Goal: Transaction & Acquisition: Purchase product/service

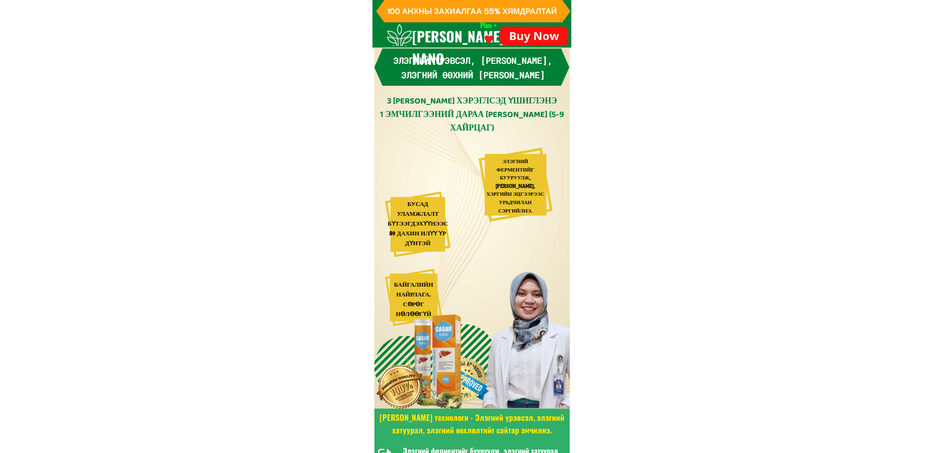
click at [543, 31] on p "Buy Now" at bounding box center [534, 36] width 68 height 19
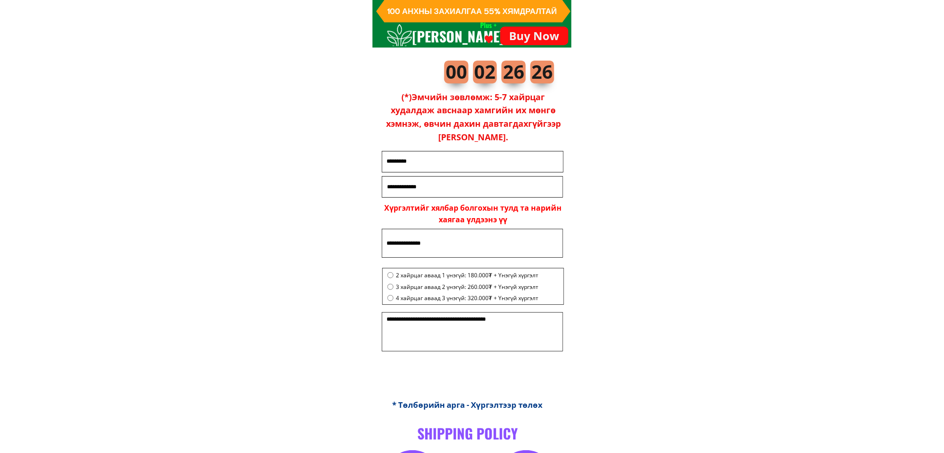
scroll to position [6424, 0]
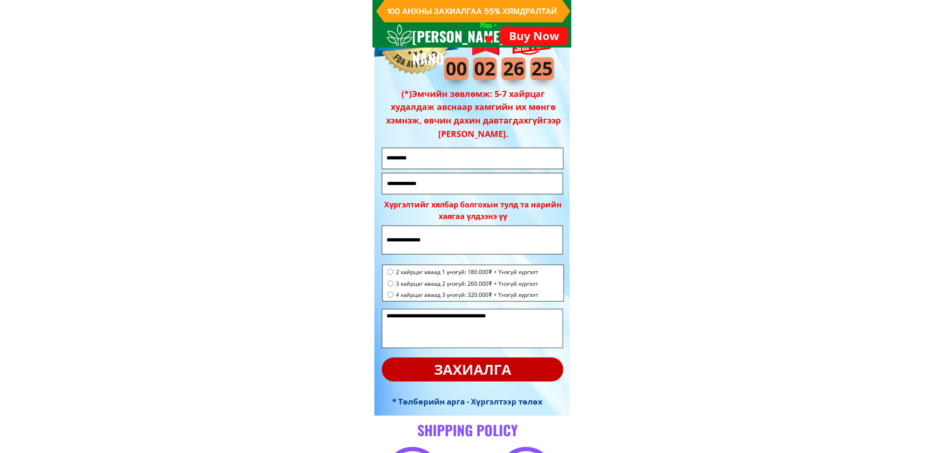
click at [437, 163] on input "text" at bounding box center [473, 158] width 177 height 20
type input "*"
click at [429, 176] on input "tel" at bounding box center [473, 183] width 176 height 20
type input "********"
click at [402, 234] on input "text" at bounding box center [473, 239] width 176 height 27
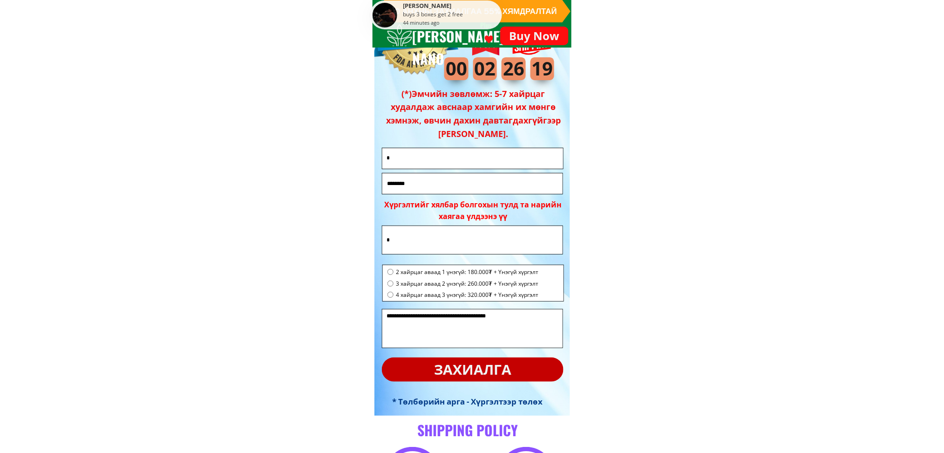
type input "*"
click at [429, 279] on span "3 хайрцаг аваад 2 үнэгүй: 260.000₮ + Үнэгүй хүргэлт" at bounding box center [467, 283] width 143 height 9
click at [528, 369] on p "захиалга" at bounding box center [473, 369] width 182 height 25
